Goal: Task Accomplishment & Management: Use online tool/utility

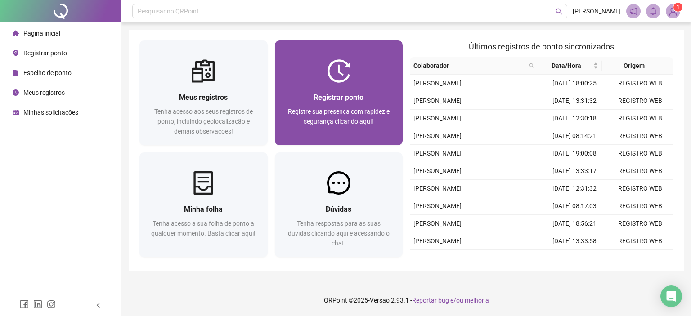
click at [300, 74] on div at bounding box center [339, 70] width 128 height 23
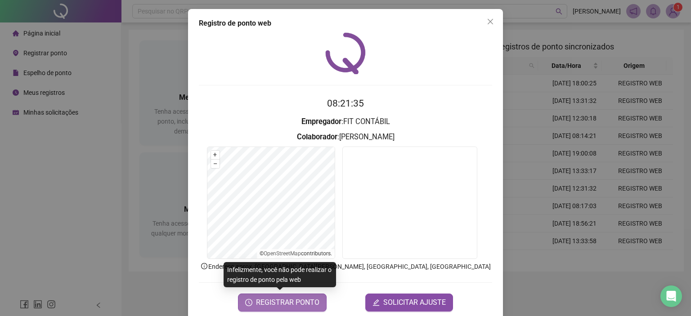
click at [309, 304] on span "REGISTRAR PONTO" at bounding box center [287, 302] width 63 height 11
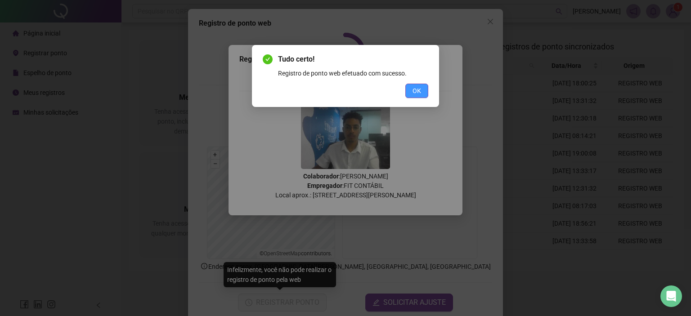
click at [421, 93] on button "OK" at bounding box center [416, 91] width 23 height 14
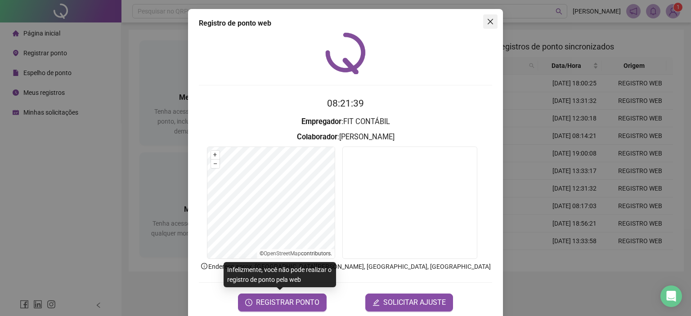
click at [487, 18] on icon "close" at bounding box center [490, 21] width 7 height 7
